Goal: Information Seeking & Learning: Learn about a topic

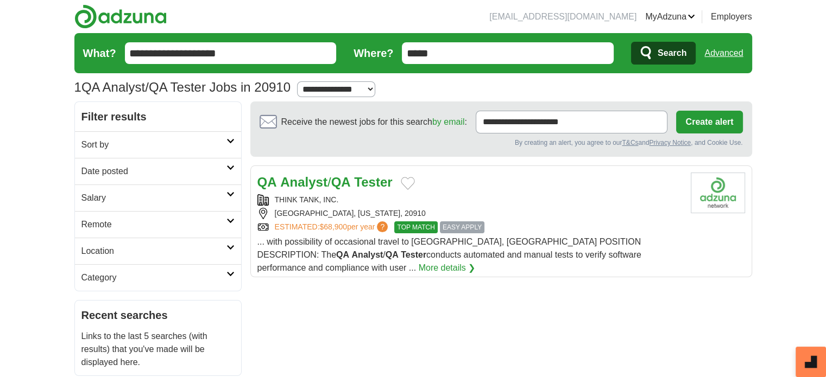
click at [464, 226] on span "EASY APPLY" at bounding box center [462, 227] width 45 height 12
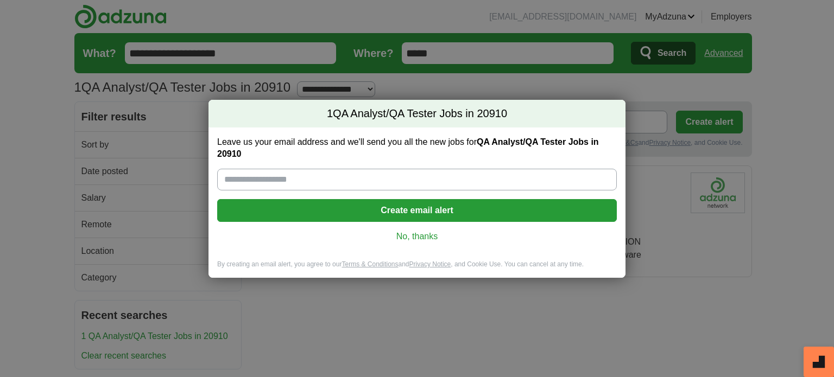
click at [417, 238] on link "No, thanks" at bounding box center [417, 237] width 382 height 12
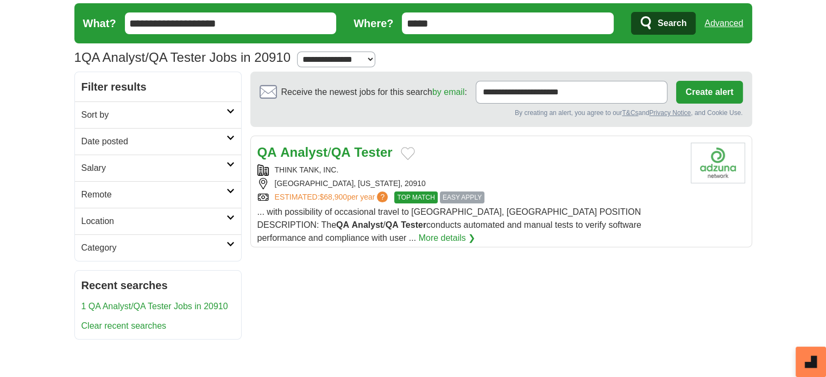
scroll to position [54, 0]
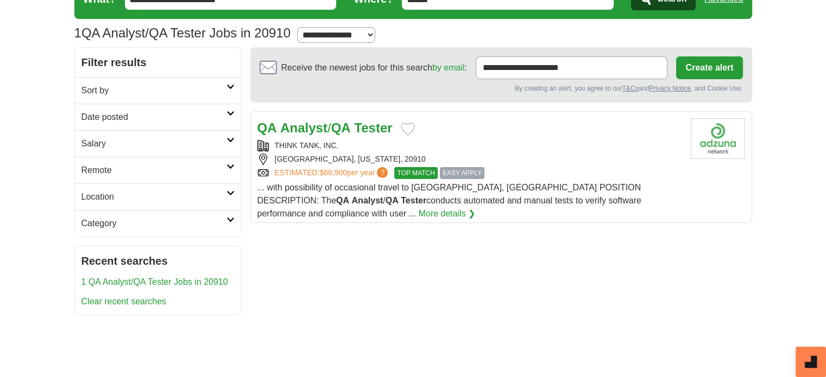
click at [462, 170] on span "EASY APPLY" at bounding box center [462, 173] width 45 height 12
